Goal: Information Seeking & Learning: Learn about a topic

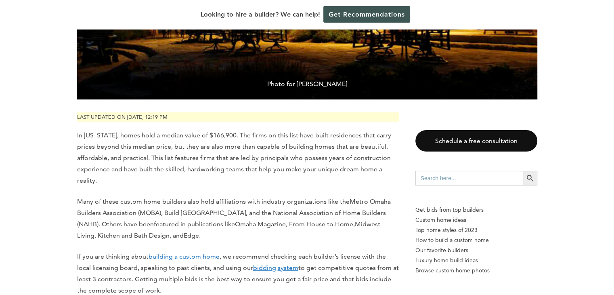
scroll to position [2330, 0]
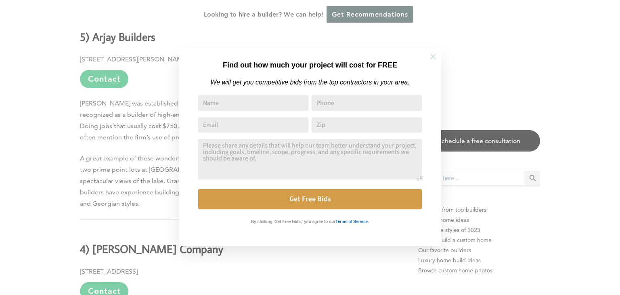
click at [435, 61] on button at bounding box center [433, 56] width 28 height 28
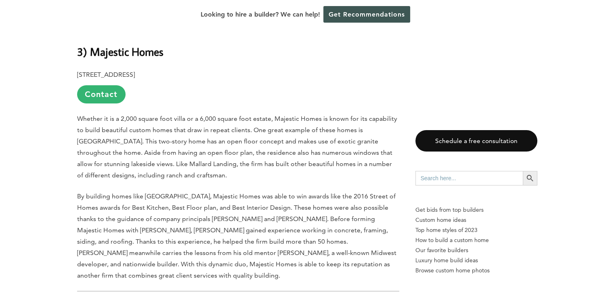
scroll to position [2823, 0]
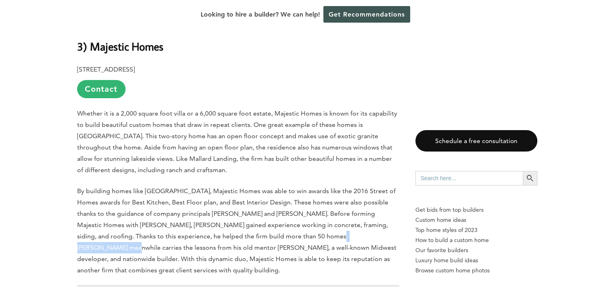
drag, startPoint x: 321, startPoint y: 205, endPoint x: 261, endPoint y: 203, distance: 60.6
click at [261, 203] on span "By building homes like [GEOGRAPHIC_DATA], Majestic Homes was able to win awards…" at bounding box center [236, 230] width 319 height 87
copy span "[PERSON_NAME]"
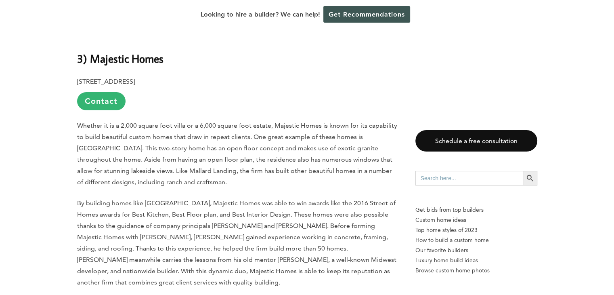
scroll to position [2816, 0]
